Goal: Information Seeking & Learning: Find specific page/section

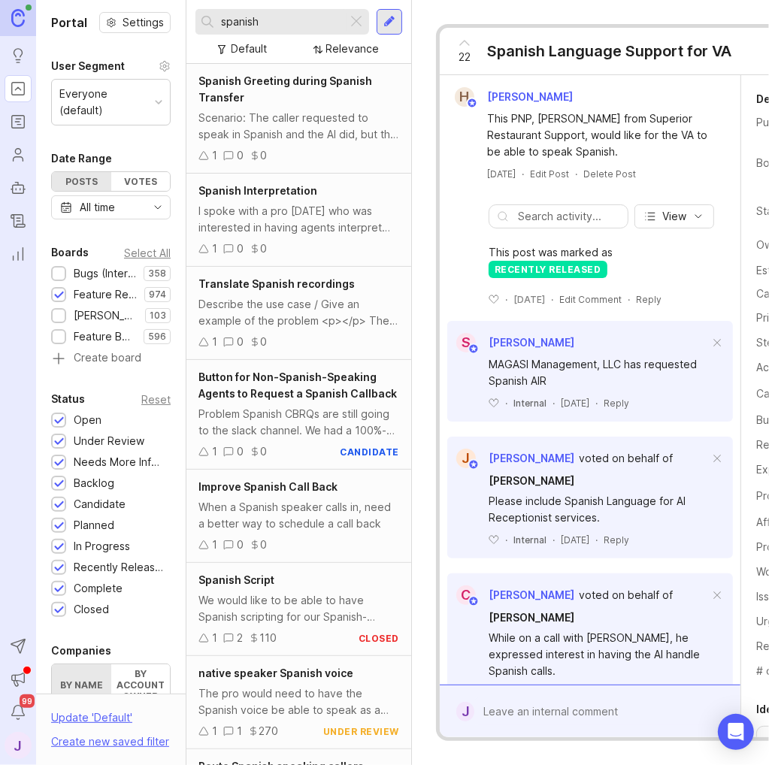
click at [346, 31] on div "spanish" at bounding box center [271, 22] width 152 height 26
click at [56, 274] on div at bounding box center [59, 274] width 10 height 11
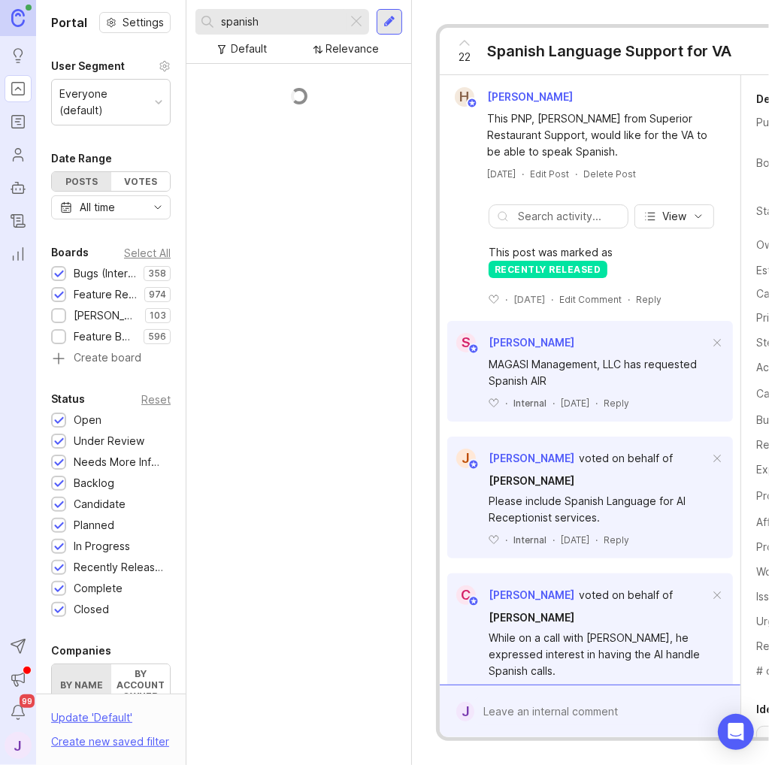
click at [58, 298] on div at bounding box center [59, 295] width 10 height 11
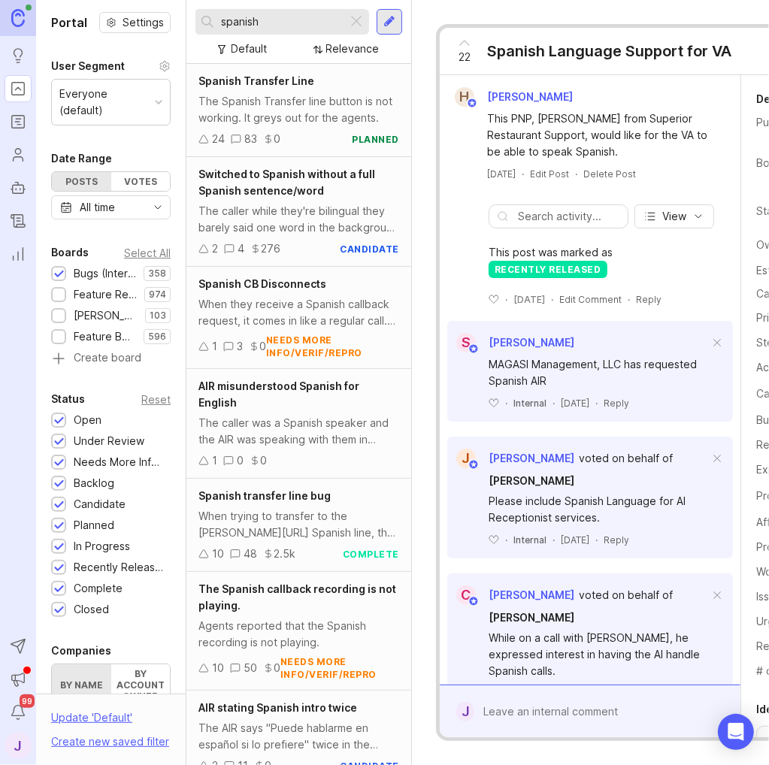
click at [361, 25] on div at bounding box center [356, 22] width 18 height 20
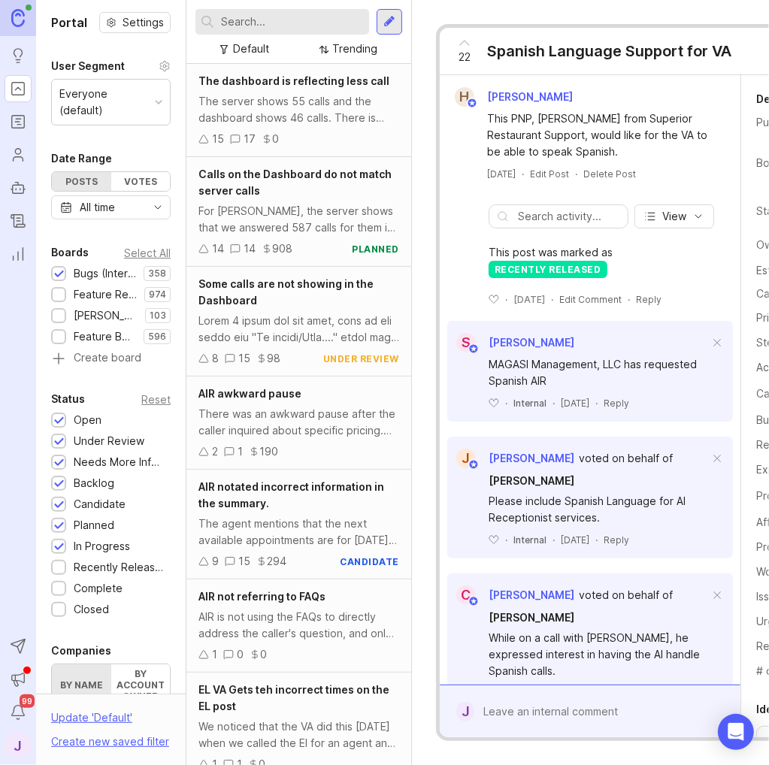
click at [306, 30] on div at bounding box center [282, 22] width 174 height 26
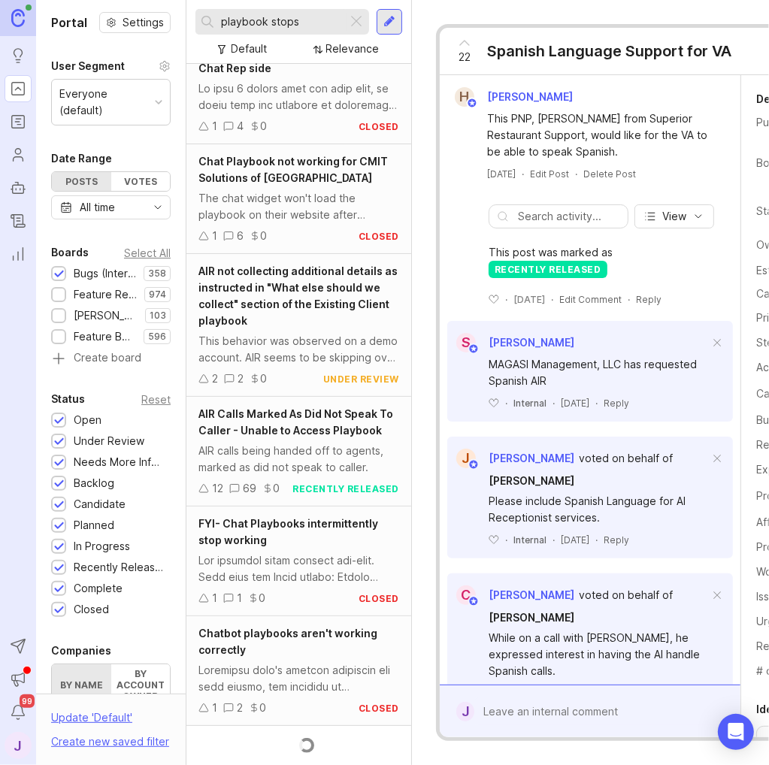
scroll to position [487, 0]
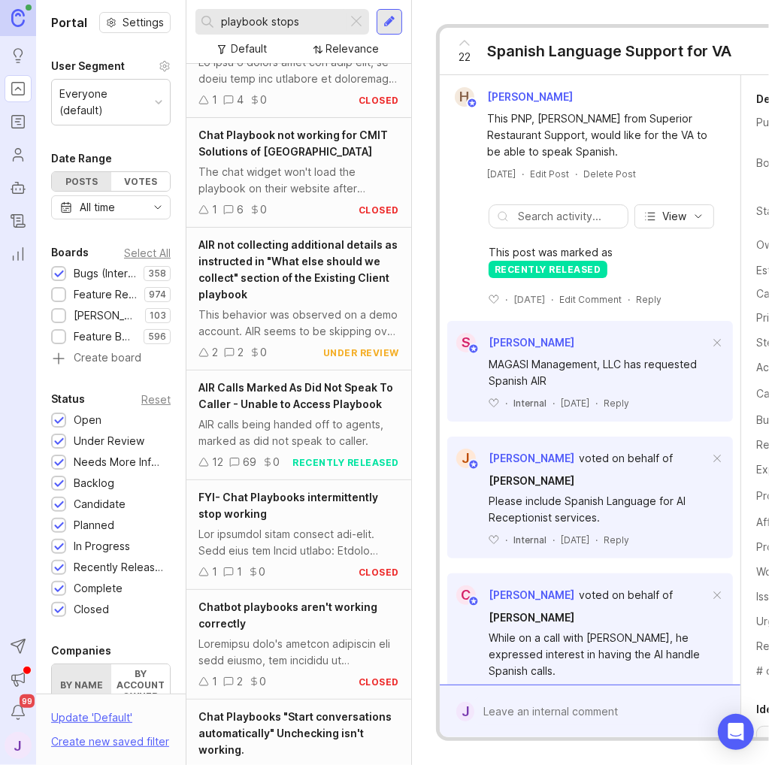
type input "playbook stops"
click at [300, 548] on div at bounding box center [298, 542] width 201 height 33
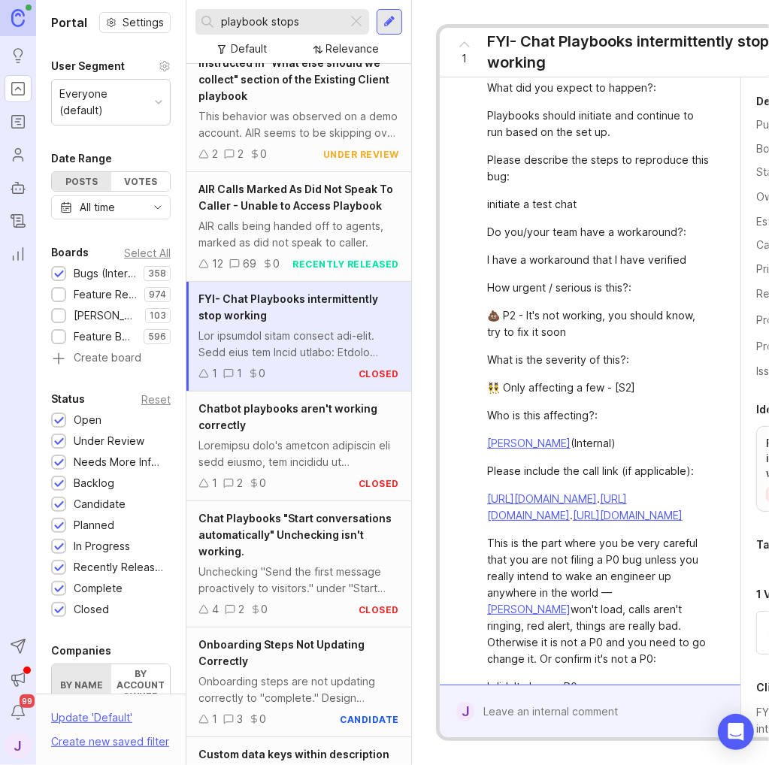
scroll to position [712, 0]
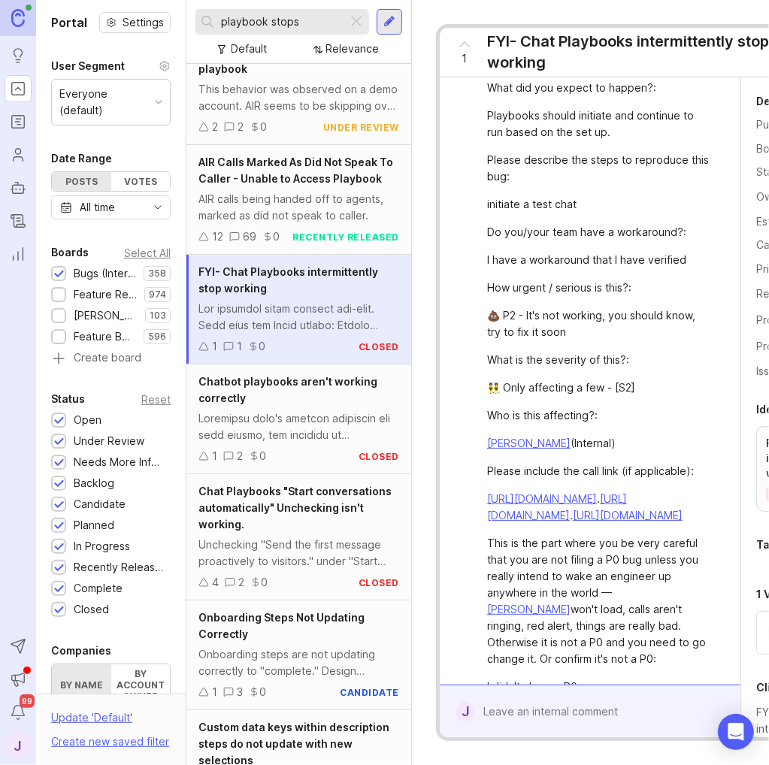
click at [301, 426] on div at bounding box center [298, 426] width 201 height 33
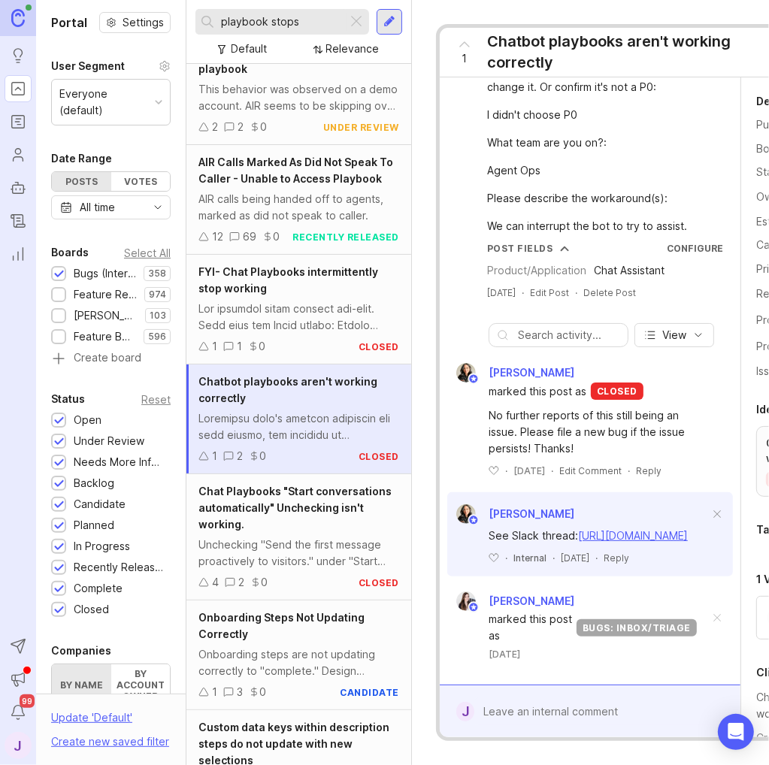
scroll to position [1202, 0]
click at [290, 551] on div "Unchecking "Send the first message proactively to visitors." under "Start conve…" at bounding box center [298, 552] width 201 height 33
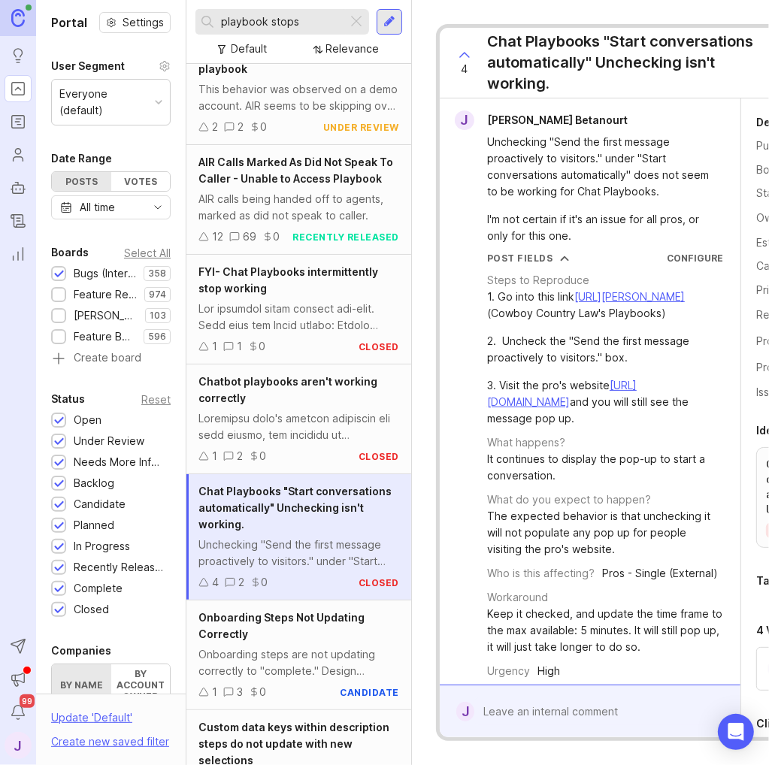
click at [562, 174] on div "Unchecking "Send the first message proactively to visitors." under "Start conve…" at bounding box center [598, 167] width 223 height 66
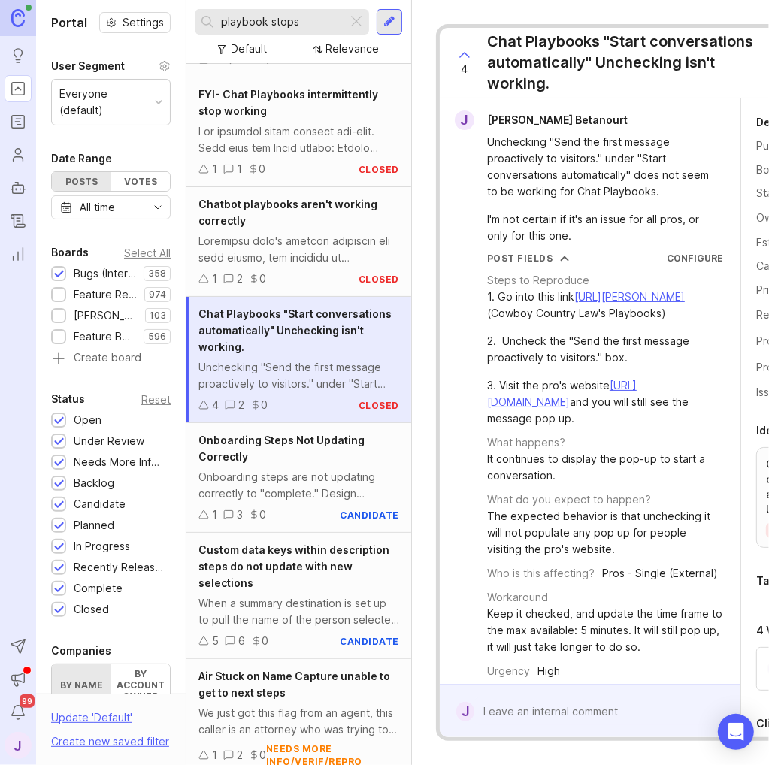
scroll to position [1163, 0]
